Goal: Task Accomplishment & Management: Manage account settings

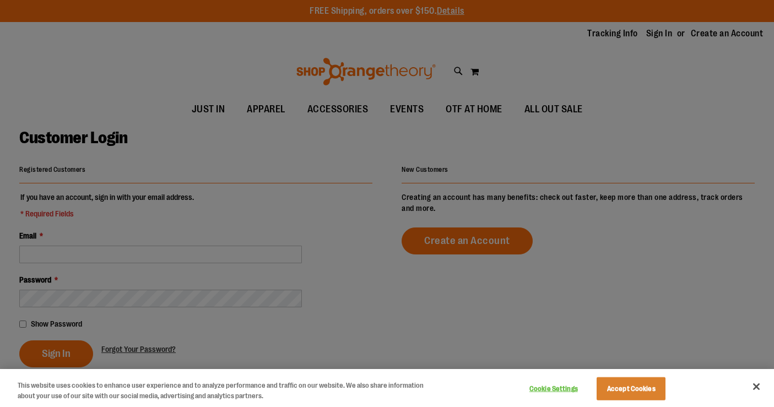
click at [112, 251] on div at bounding box center [387, 203] width 774 height 407
click at [761, 383] on button "Close" at bounding box center [756, 386] width 24 height 24
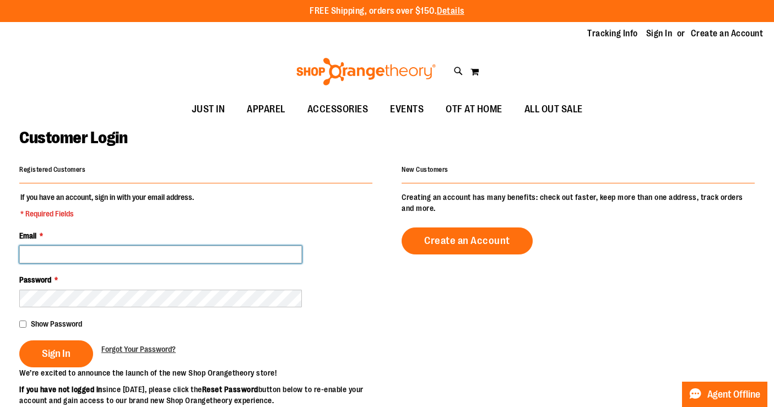
click at [183, 253] on input "Email *" at bounding box center [160, 255] width 282 height 18
type input "**********"
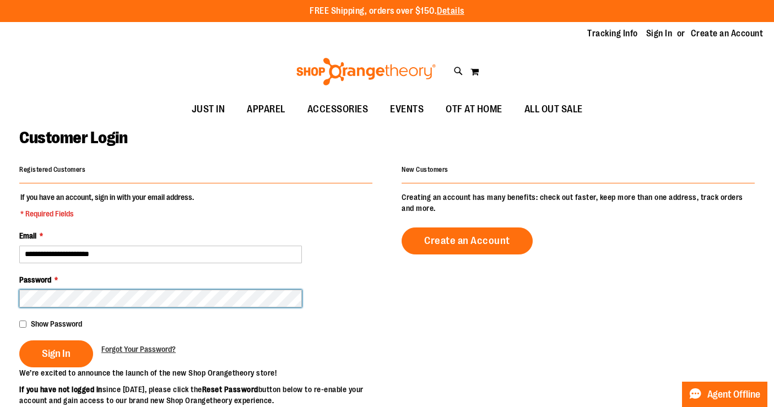
click at [19, 340] on button "Sign In" at bounding box center [56, 353] width 74 height 27
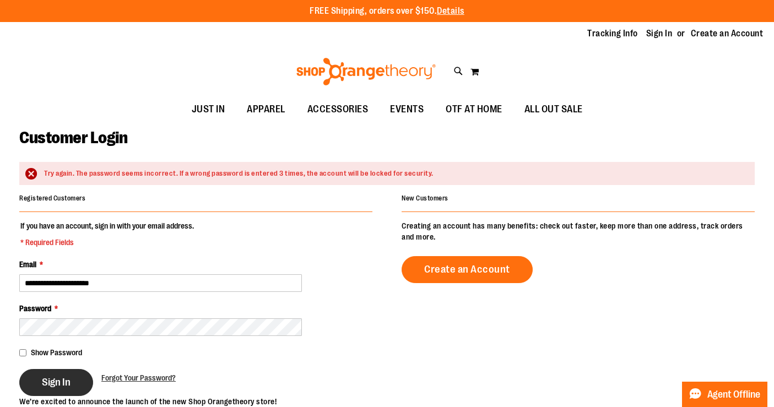
click at [79, 375] on button "Sign In" at bounding box center [56, 382] width 74 height 27
